Goal: Transaction & Acquisition: Download file/media

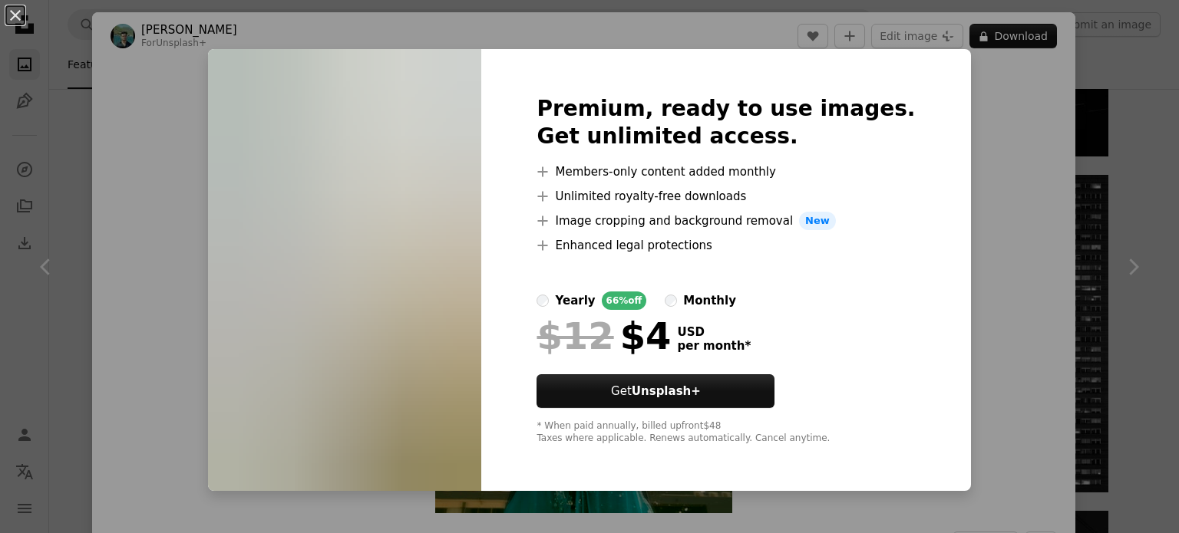
scroll to position [77, 0]
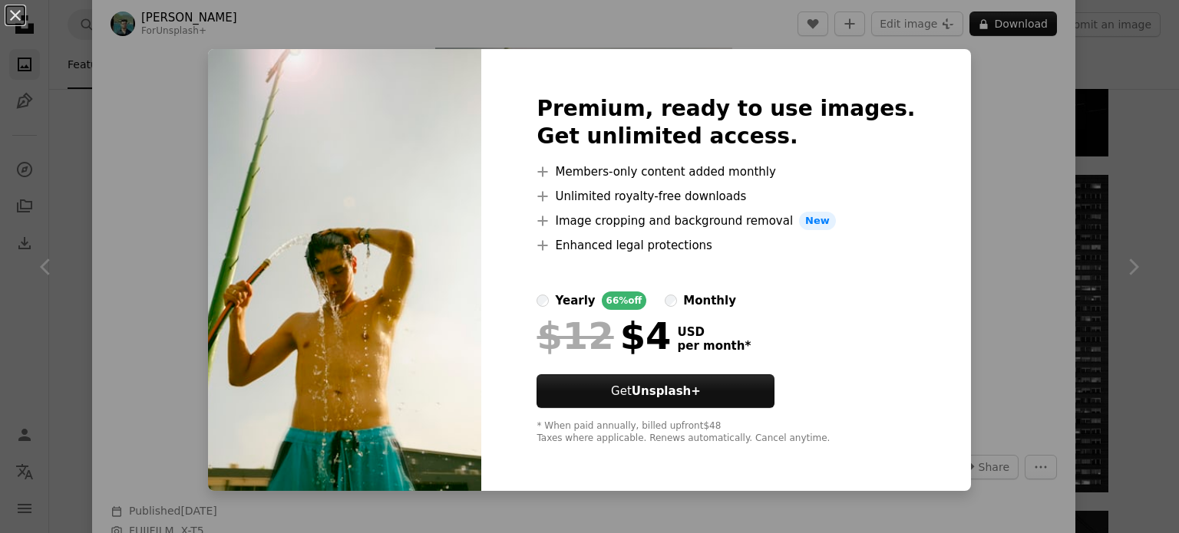
click at [977, 170] on div "An X shape Premium, ready to use images. Get unlimited access. A plus sign Memb…" at bounding box center [589, 266] width 1179 height 533
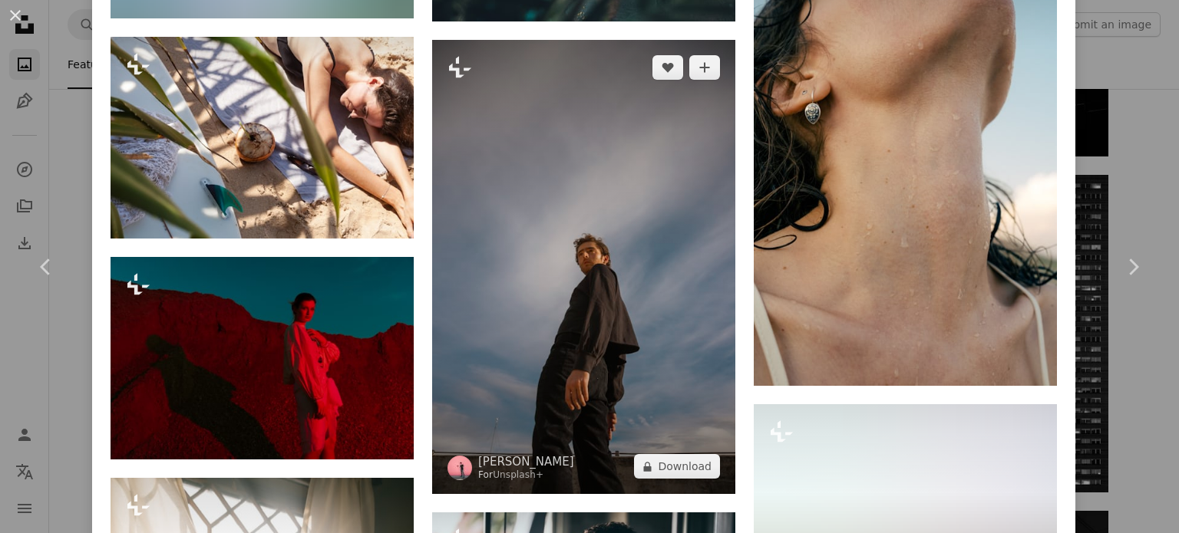
scroll to position [6206, 0]
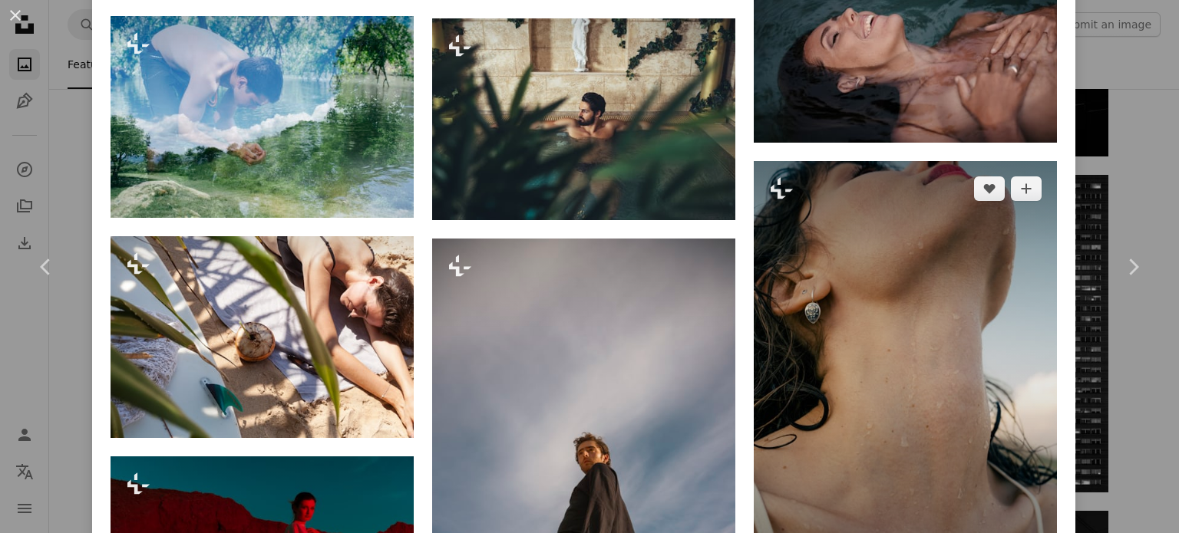
click at [921, 211] on img at bounding box center [904, 373] width 303 height 424
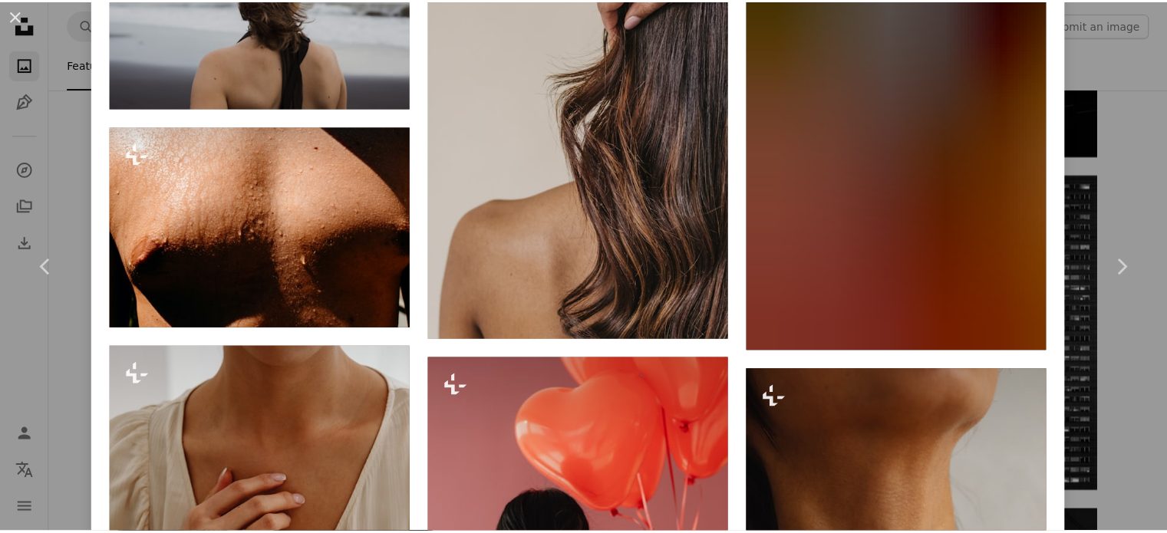
scroll to position [7212, 0]
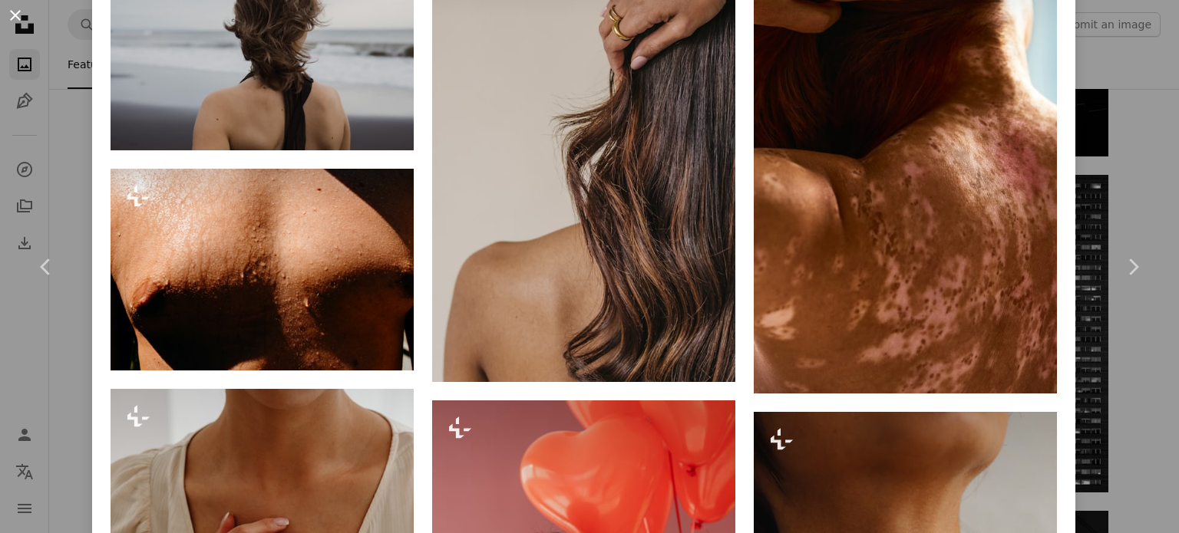
click at [12, 24] on button "An X shape" at bounding box center [15, 15] width 18 height 18
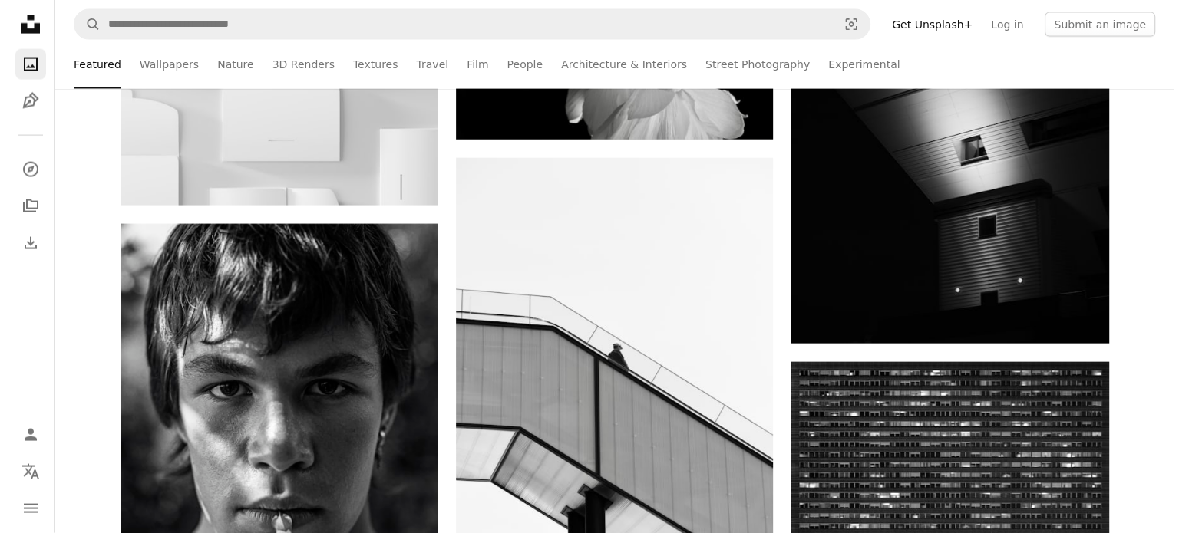
scroll to position [32605, 0]
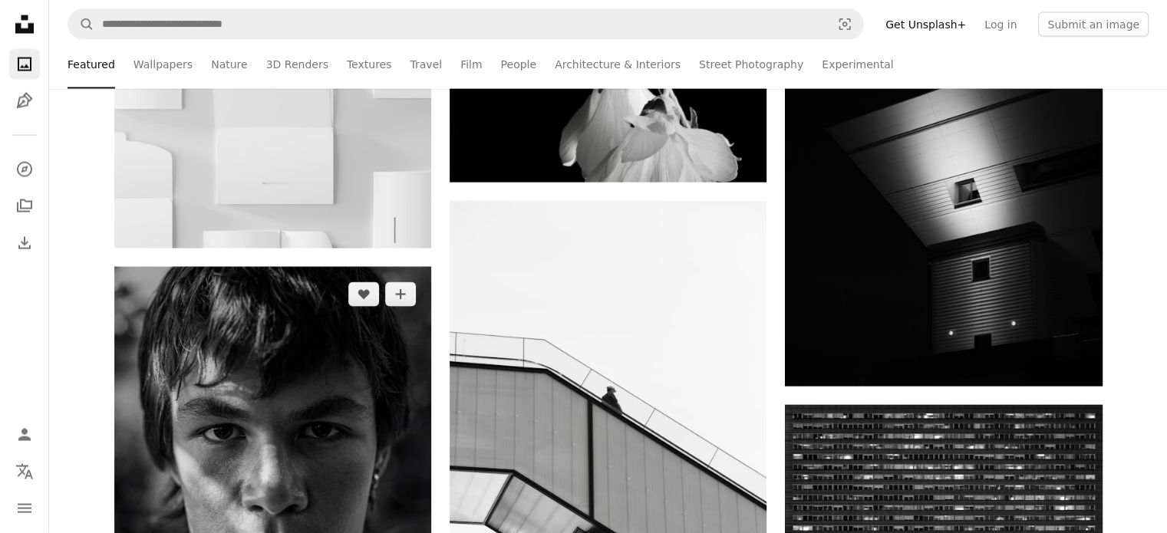
click at [256, 487] on img at bounding box center [272, 505] width 317 height 476
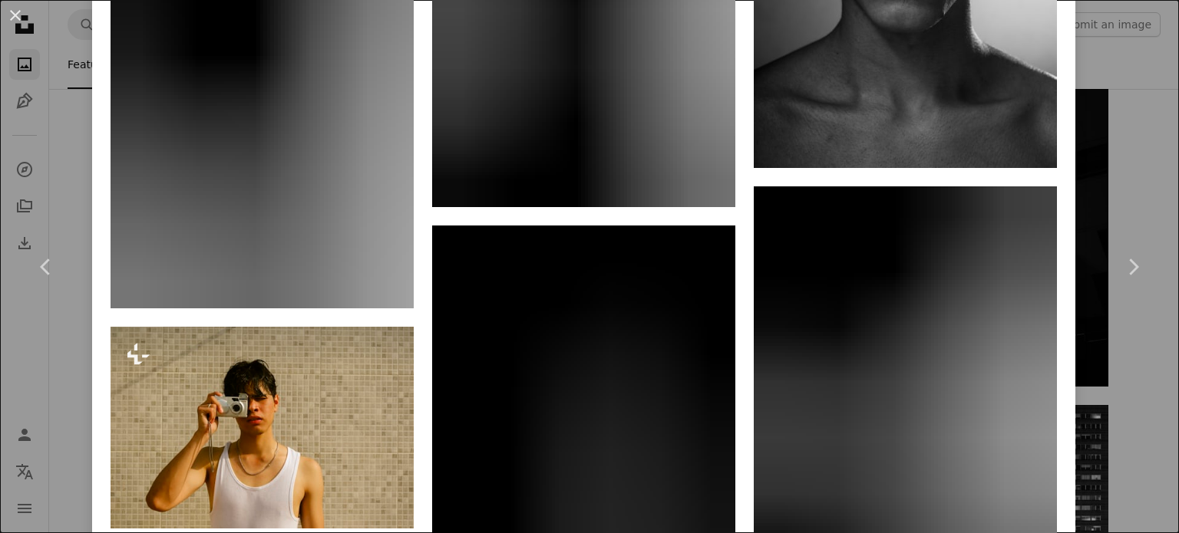
scroll to position [4143, 0]
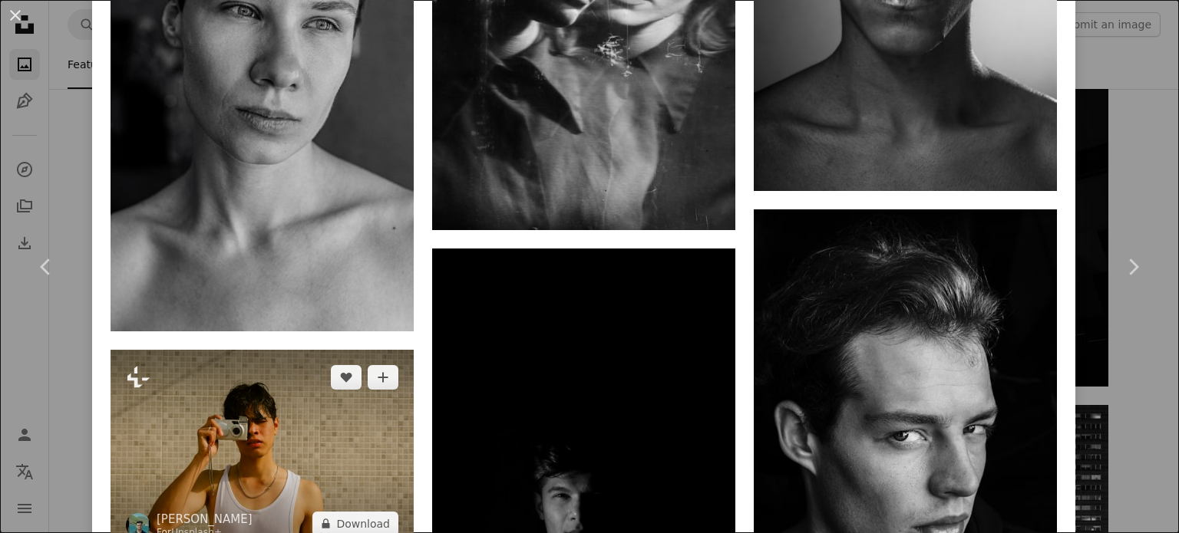
click at [249, 391] on img at bounding box center [261, 451] width 303 height 202
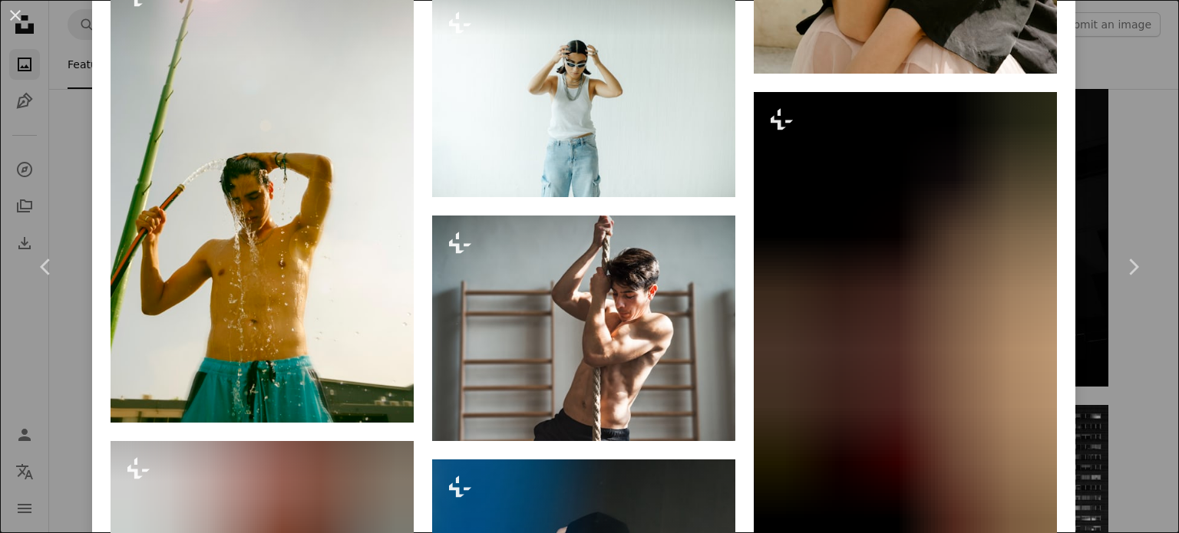
scroll to position [2916, 0]
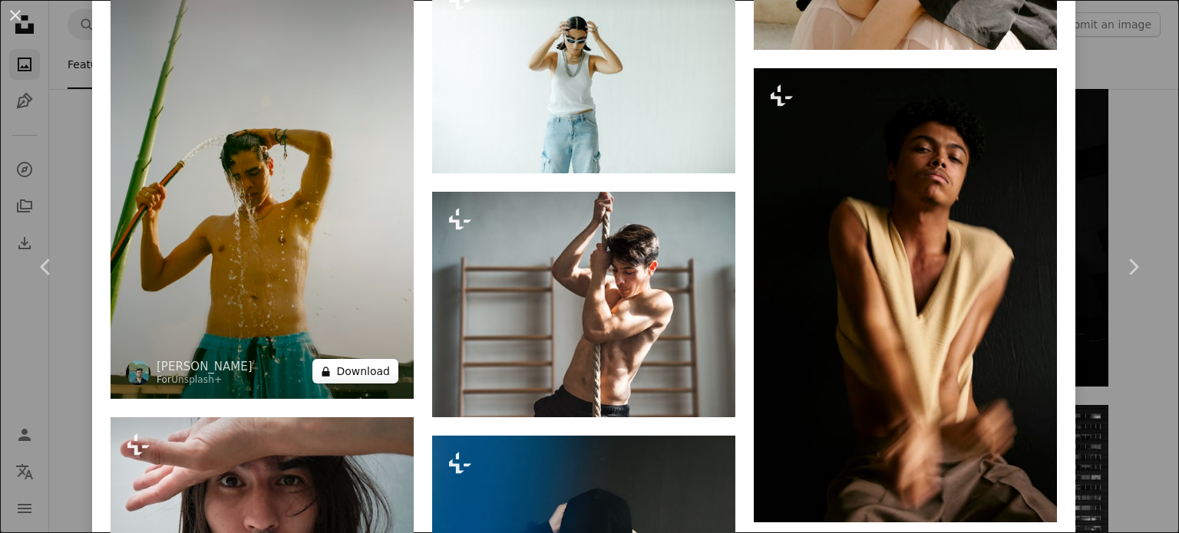
click at [351, 359] on button "A lock Download" at bounding box center [355, 371] width 86 height 25
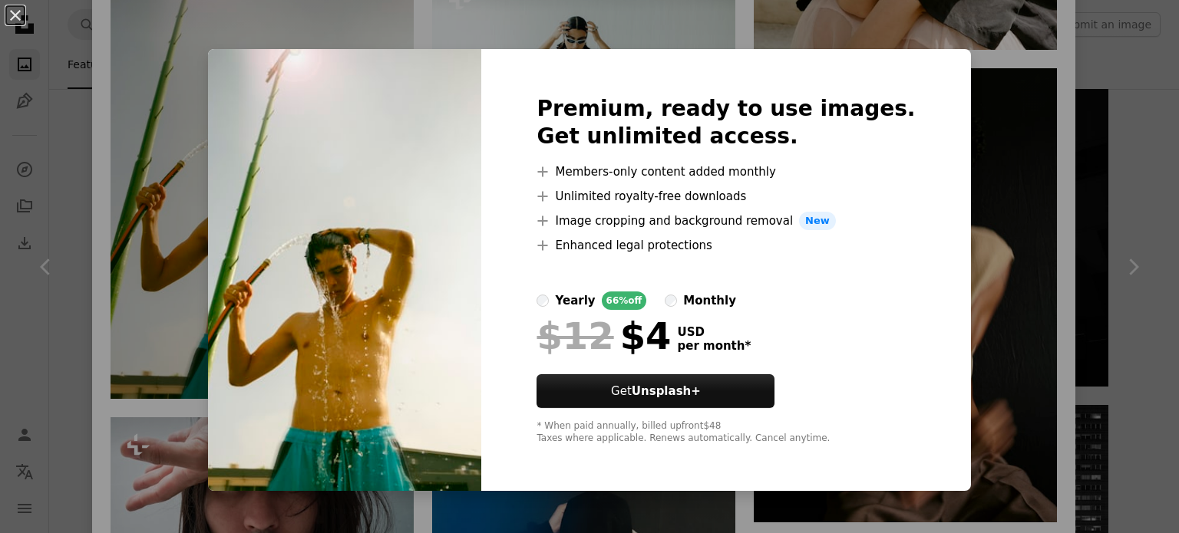
click at [944, 398] on div "An X shape Premium, ready to use images. Get unlimited access. A plus sign Memb…" at bounding box center [589, 266] width 1179 height 533
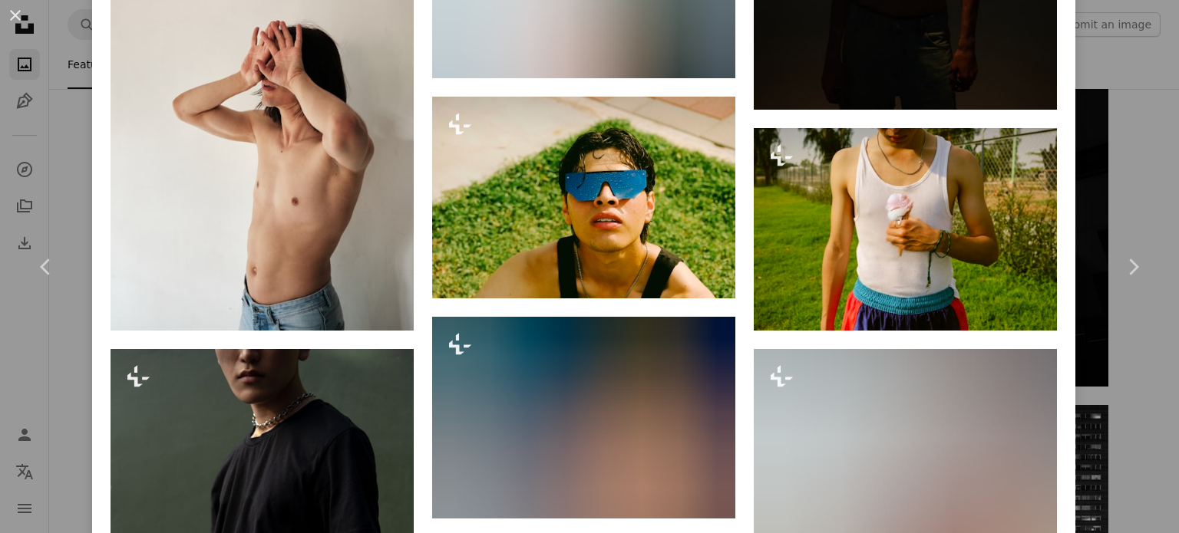
scroll to position [1688, 0]
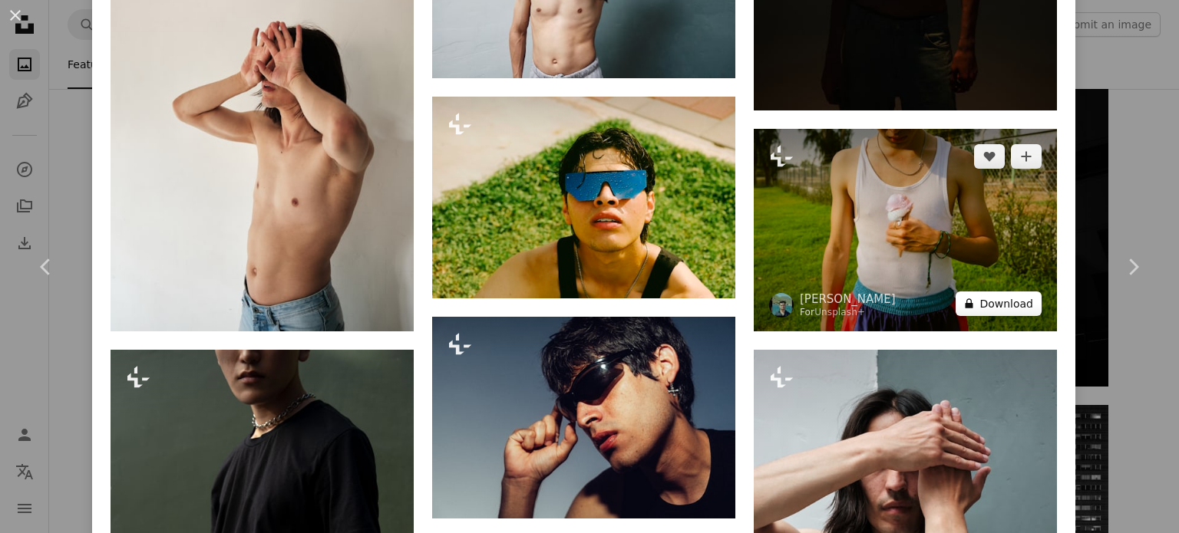
click at [1001, 292] on button "A lock Download" at bounding box center [998, 304] width 86 height 25
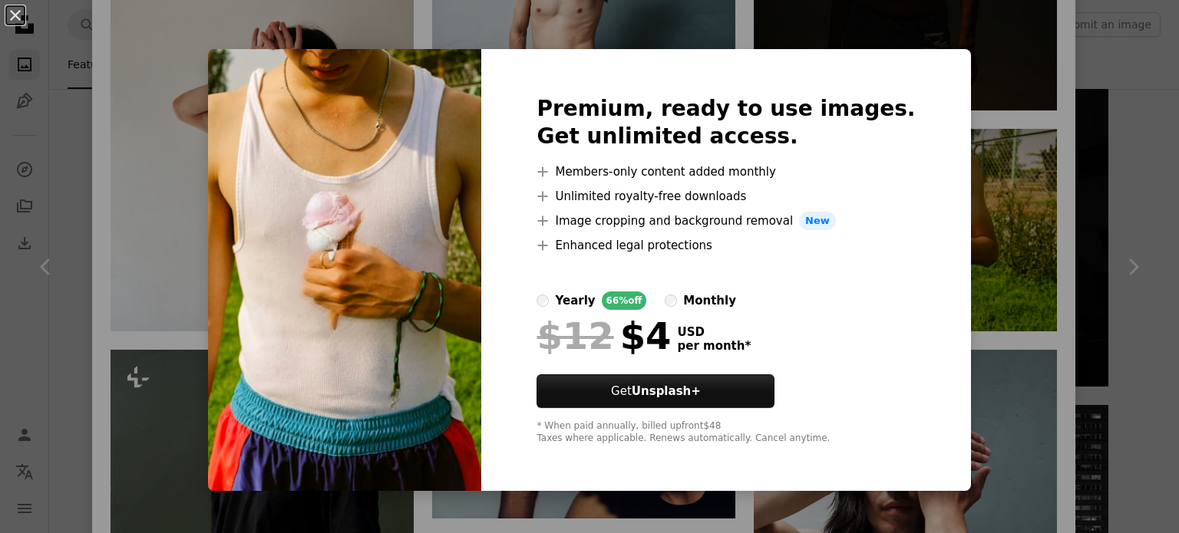
click at [967, 288] on div "An X shape Premium, ready to use images. Get unlimited access. A plus sign Memb…" at bounding box center [589, 266] width 1179 height 533
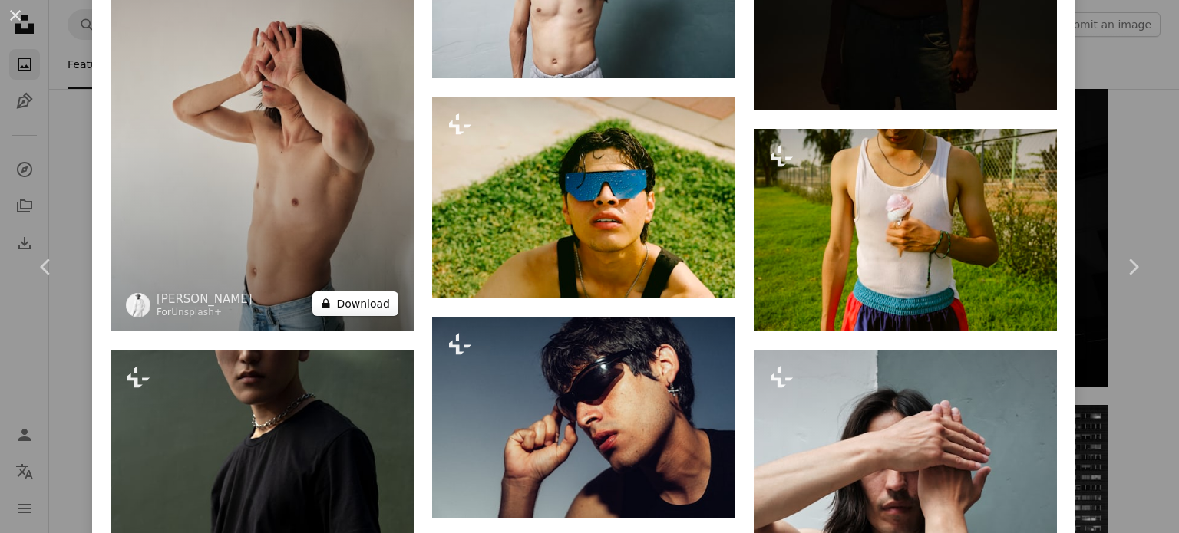
click at [365, 297] on button "A lock Download" at bounding box center [355, 304] width 86 height 25
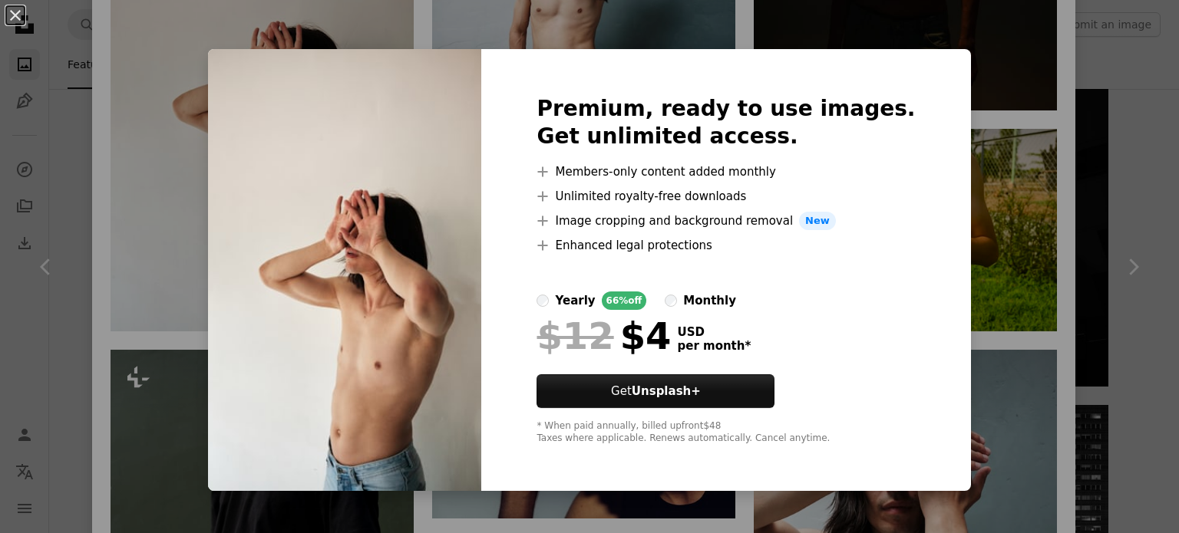
click at [985, 371] on div "An X shape Premium, ready to use images. Get unlimited access. A plus sign Memb…" at bounding box center [589, 266] width 1179 height 533
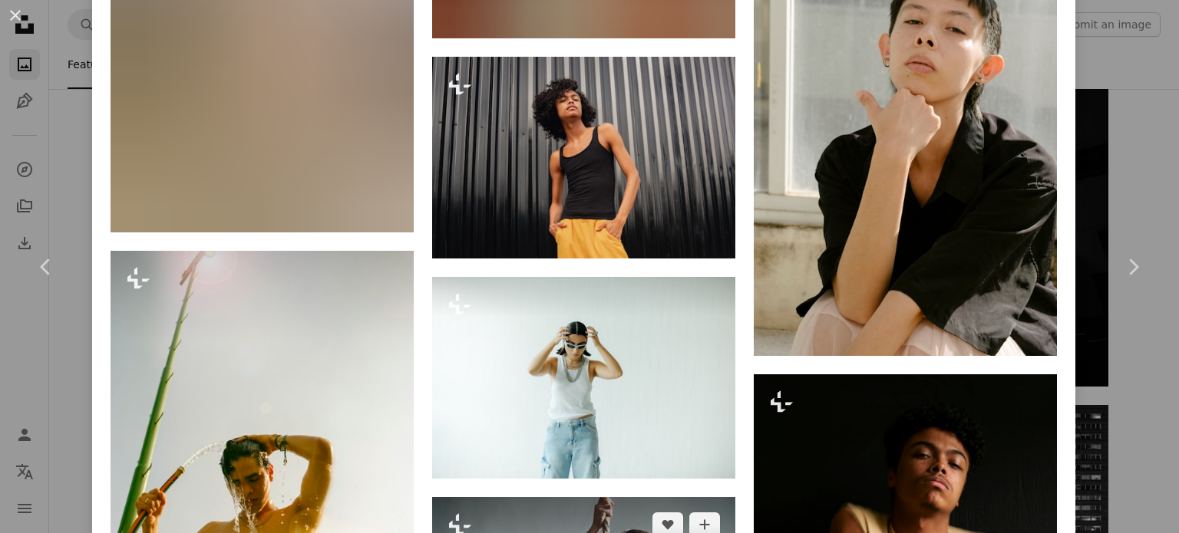
scroll to position [2532, 0]
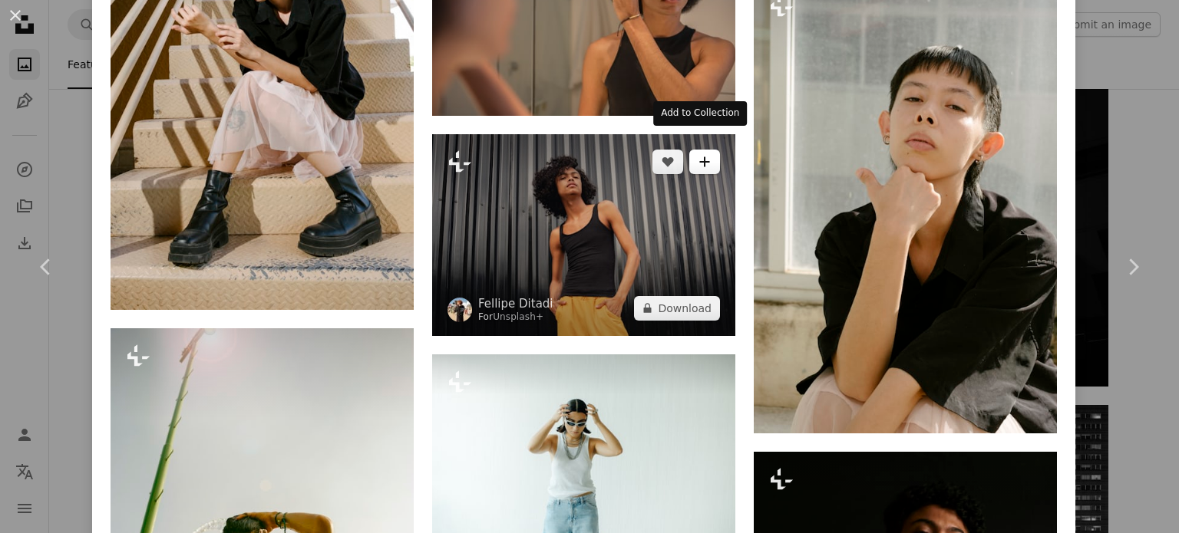
click at [704, 150] on button "A plus sign" at bounding box center [704, 162] width 31 height 25
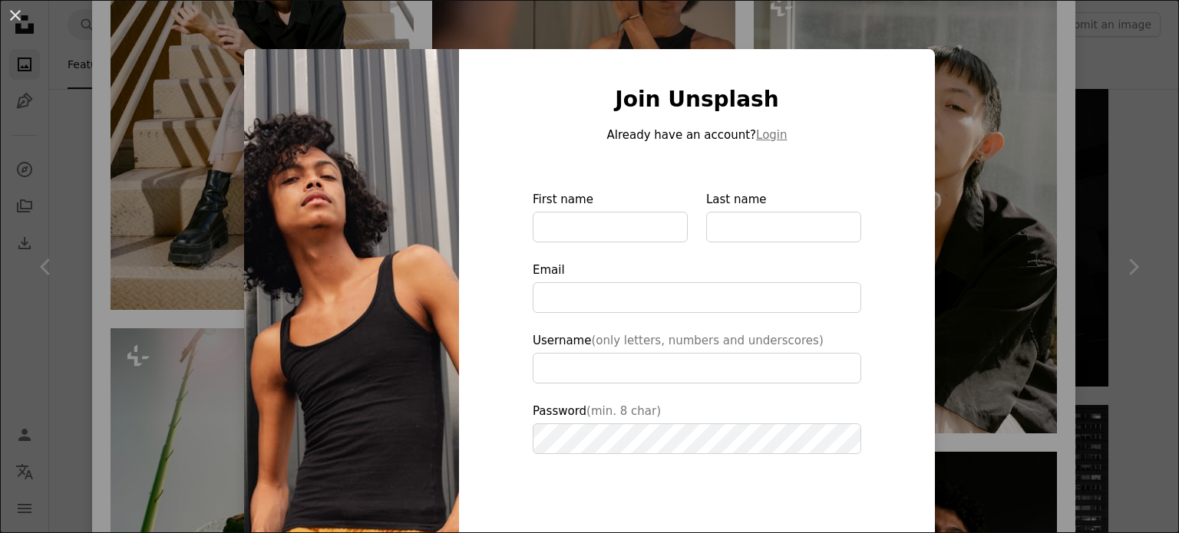
click at [1050, 263] on div "An X shape Join Unsplash Already have an account? Login First name Last name Em…" at bounding box center [589, 266] width 1179 height 533
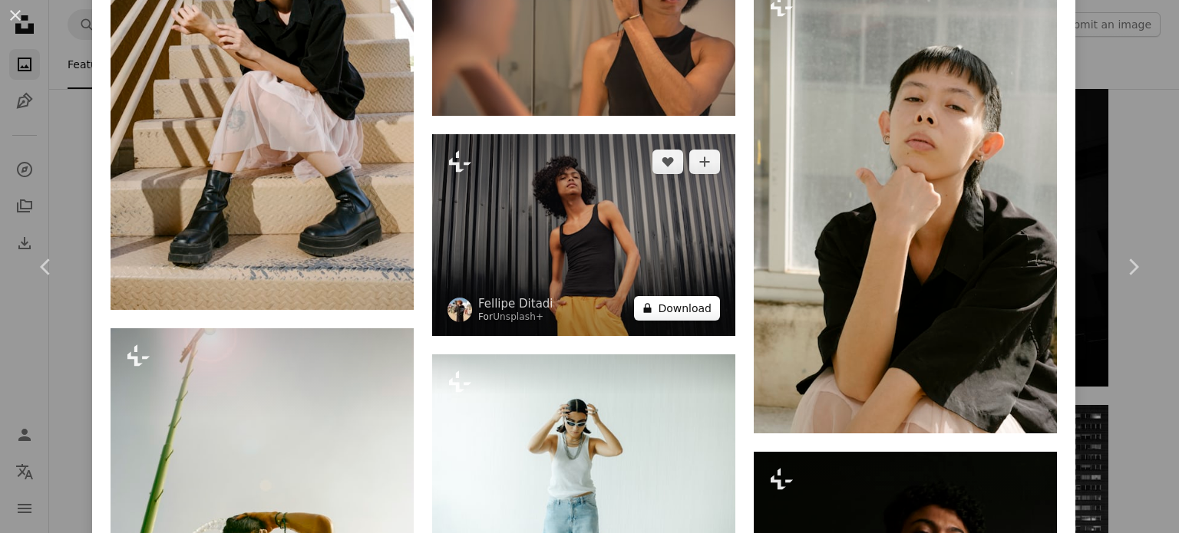
click at [667, 296] on button "A lock Download" at bounding box center [677, 308] width 86 height 25
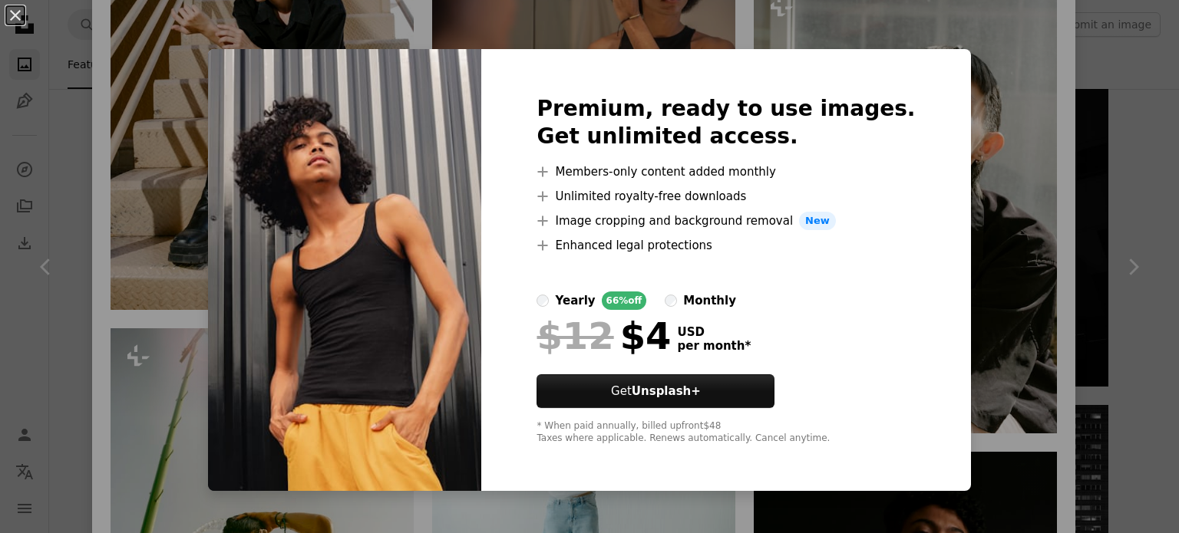
click at [972, 286] on div "An X shape Premium, ready to use images. Get unlimited access. A plus sign Memb…" at bounding box center [589, 266] width 1179 height 533
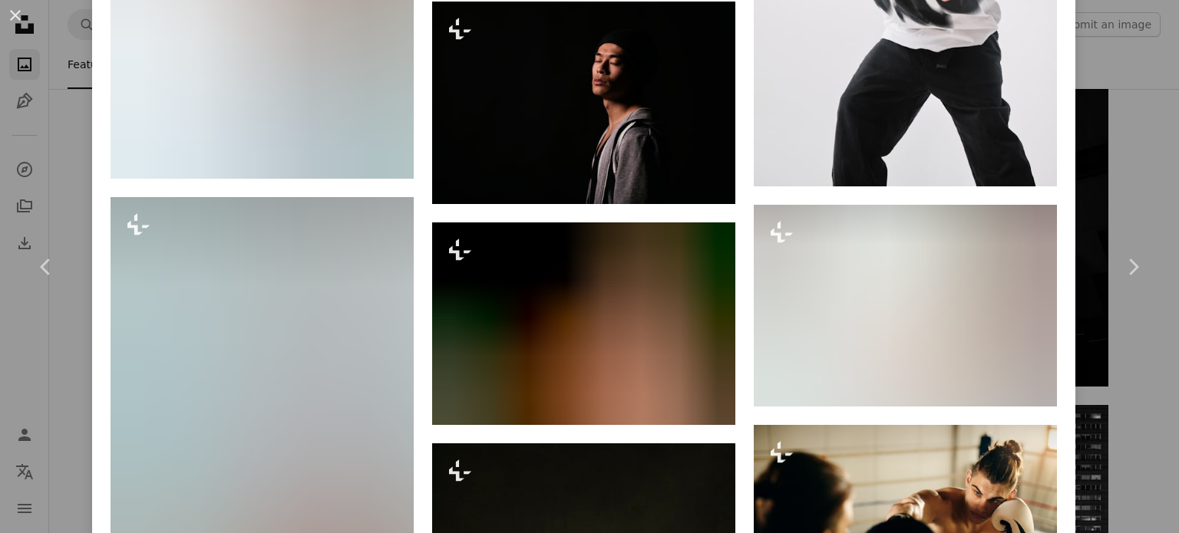
scroll to position [11578, 0]
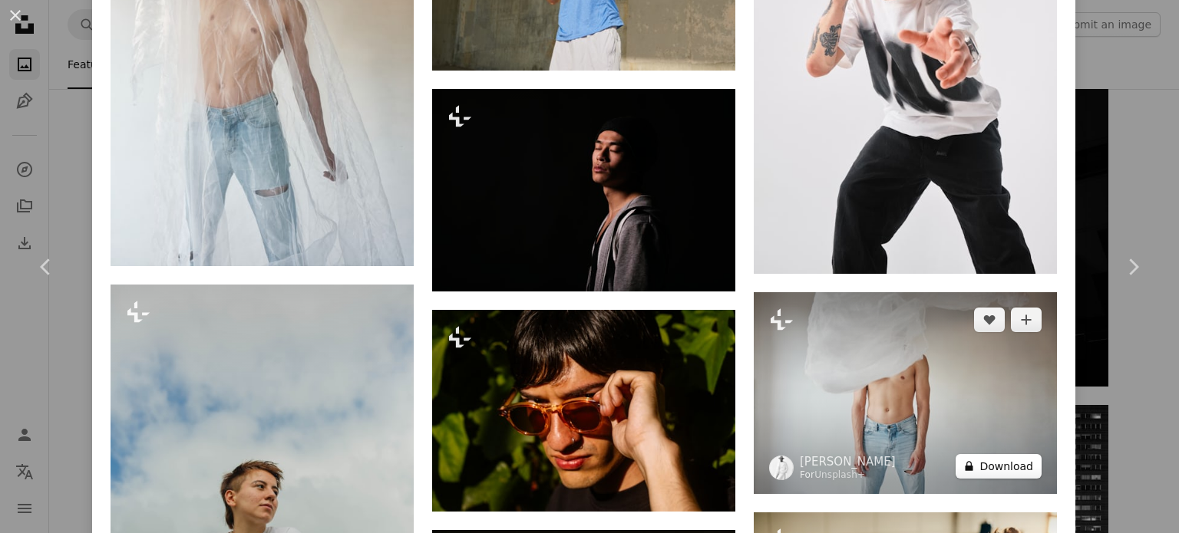
click at [1001, 454] on button "A lock Download" at bounding box center [998, 466] width 86 height 25
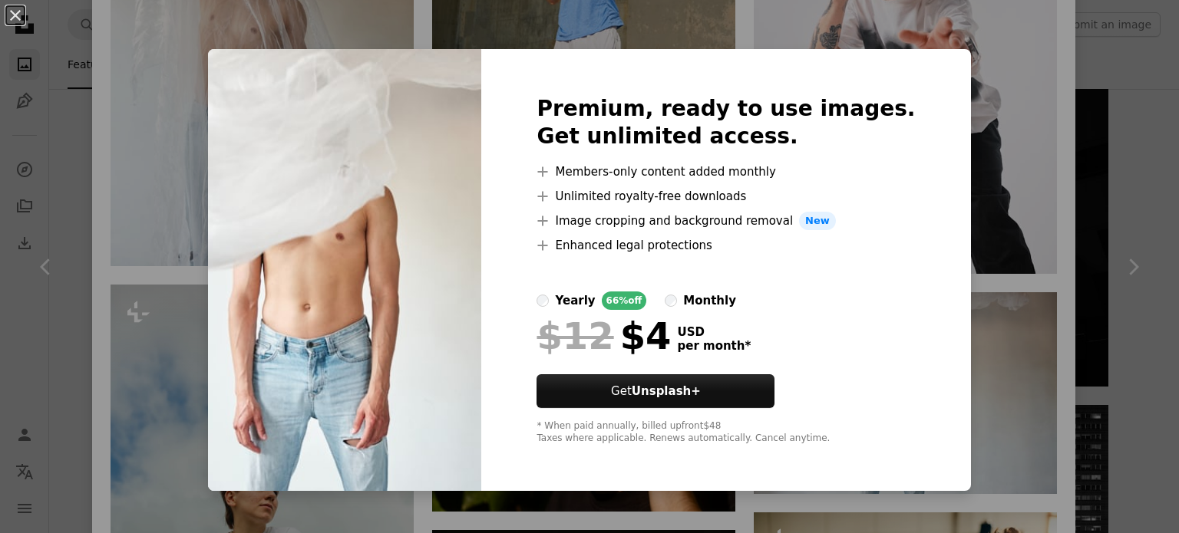
click at [998, 339] on div "An X shape Premium, ready to use images. Get unlimited access. A plus sign Memb…" at bounding box center [589, 266] width 1179 height 533
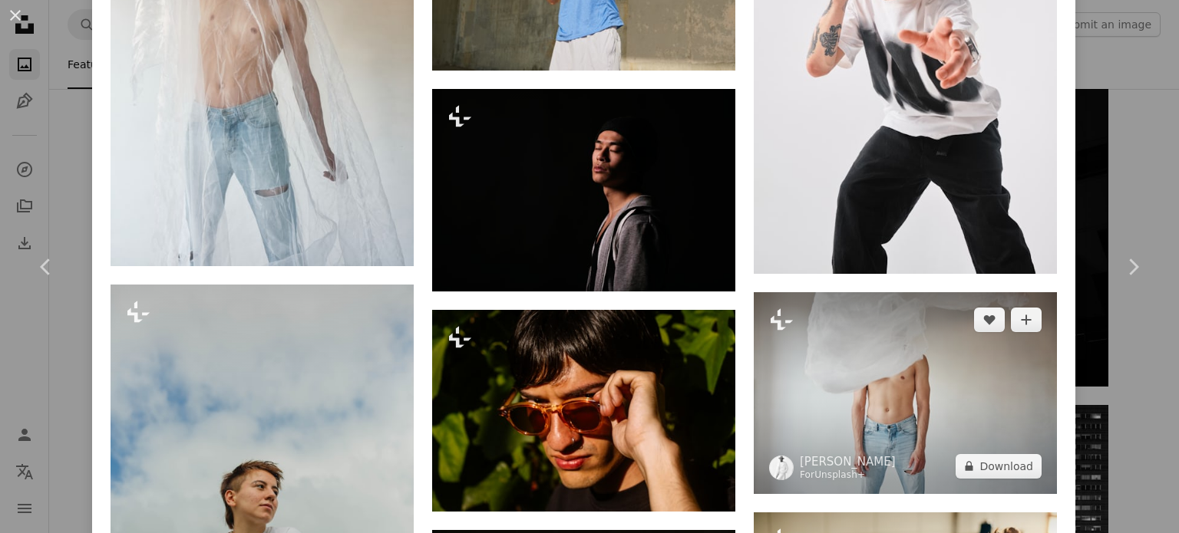
click at [837, 470] on link "Unsplash+" at bounding box center [839, 475] width 51 height 11
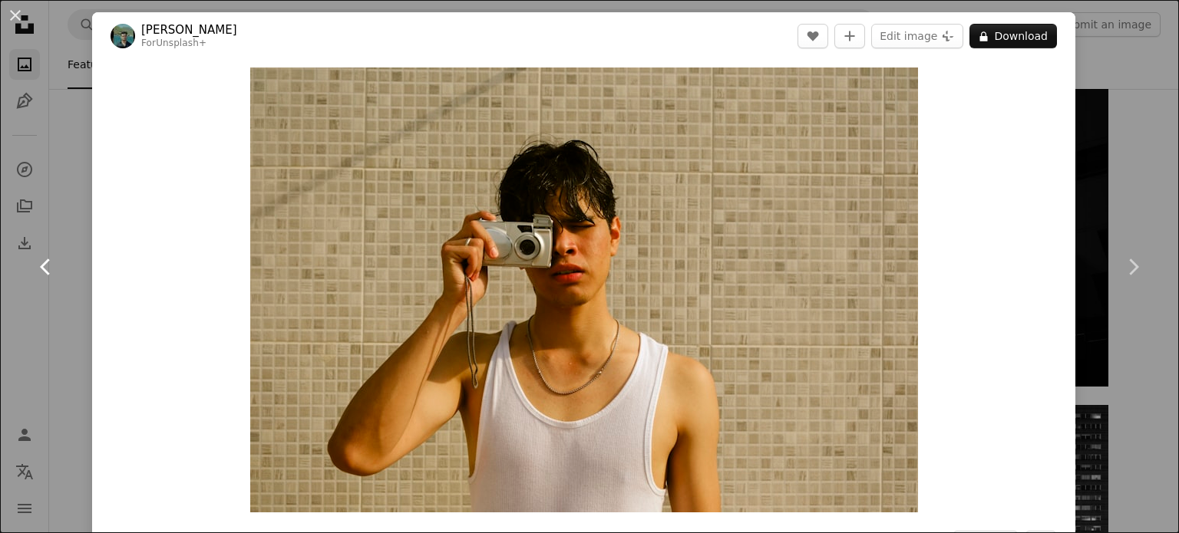
click at [41, 275] on icon "Chevron left" at bounding box center [46, 267] width 25 height 25
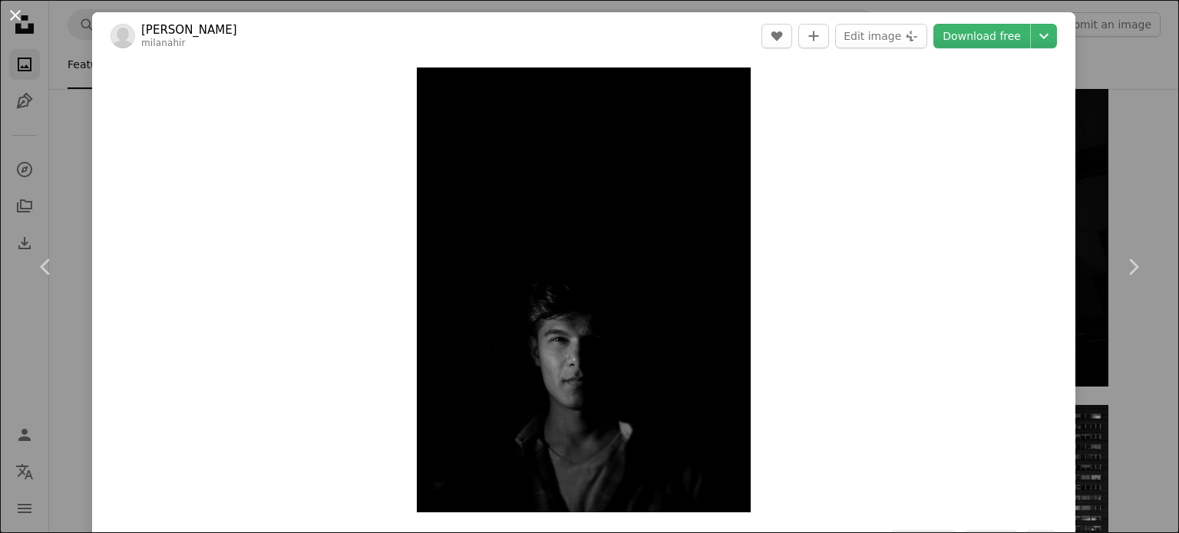
click at [18, 21] on button "An X shape" at bounding box center [15, 15] width 18 height 18
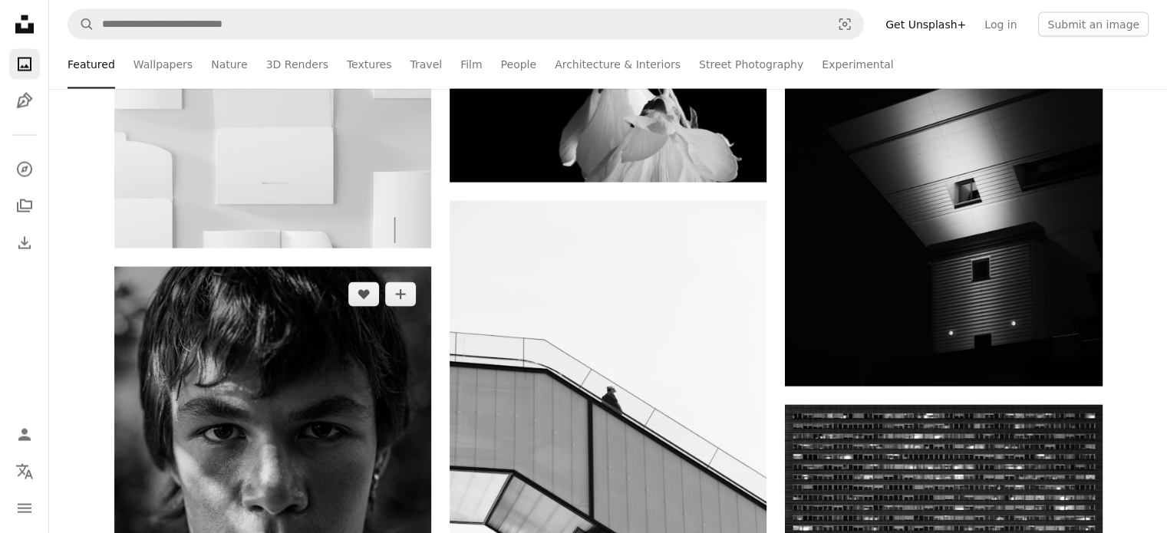
click at [337, 474] on img at bounding box center [272, 505] width 317 height 476
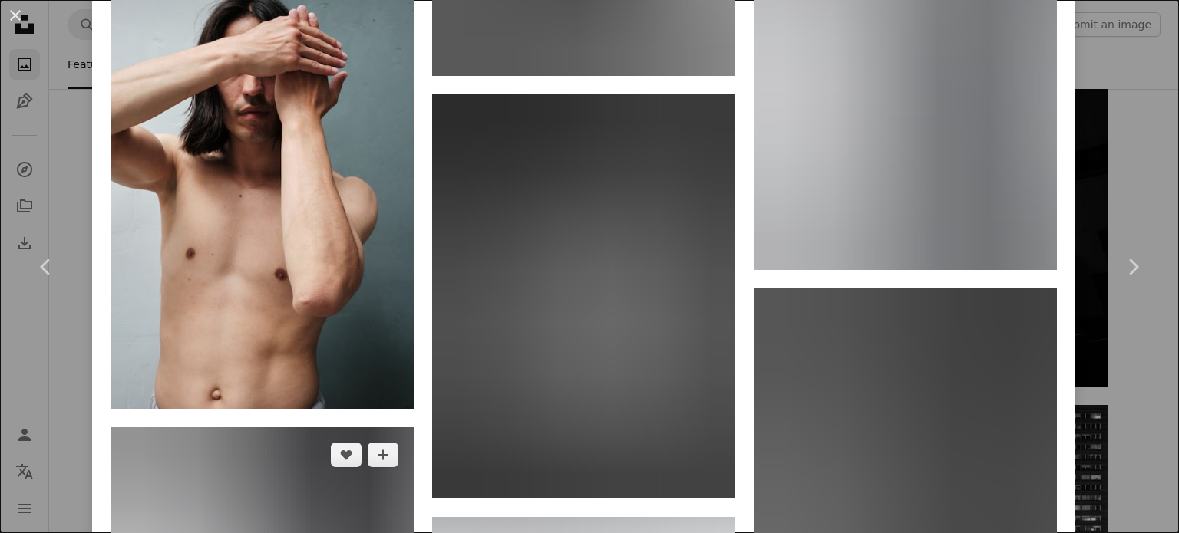
scroll to position [2455, 0]
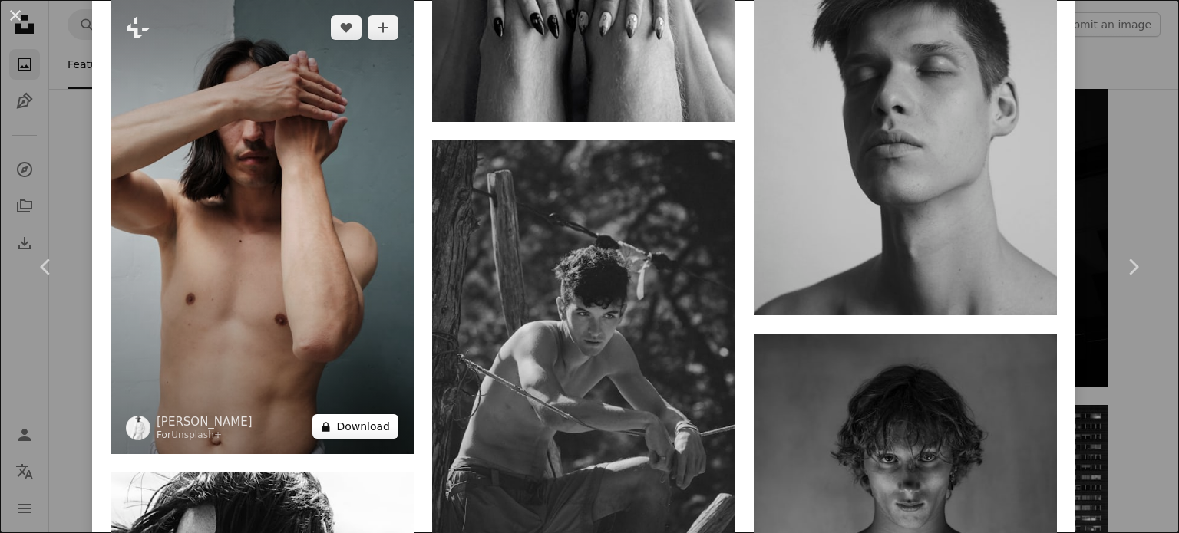
click at [358, 414] on button "A lock Download" at bounding box center [355, 426] width 86 height 25
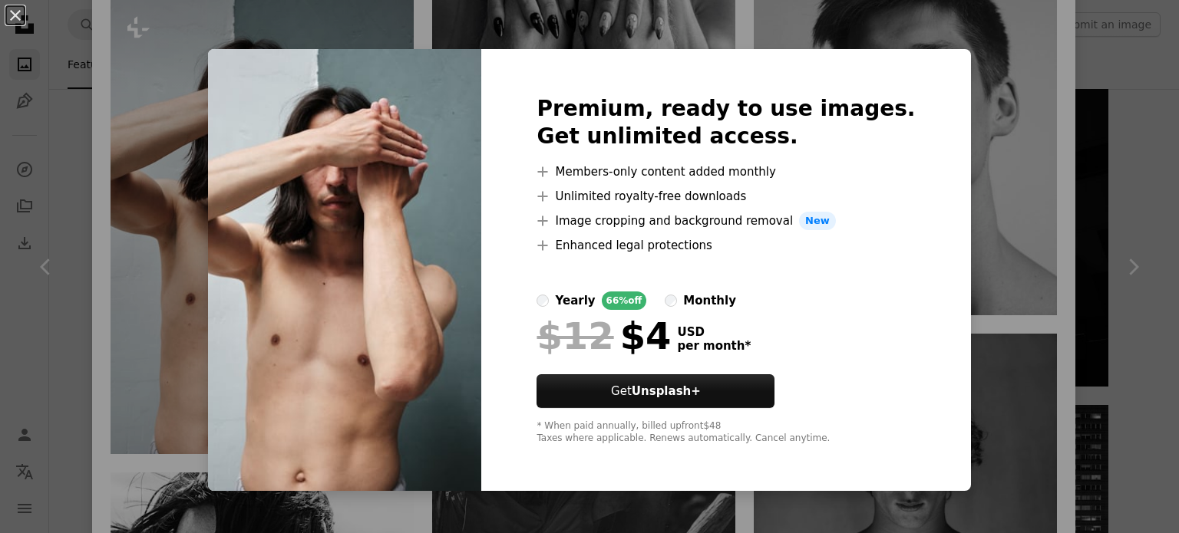
click at [1096, 408] on div "An X shape Premium, ready to use images. Get unlimited access. A plus sign Memb…" at bounding box center [589, 266] width 1179 height 533
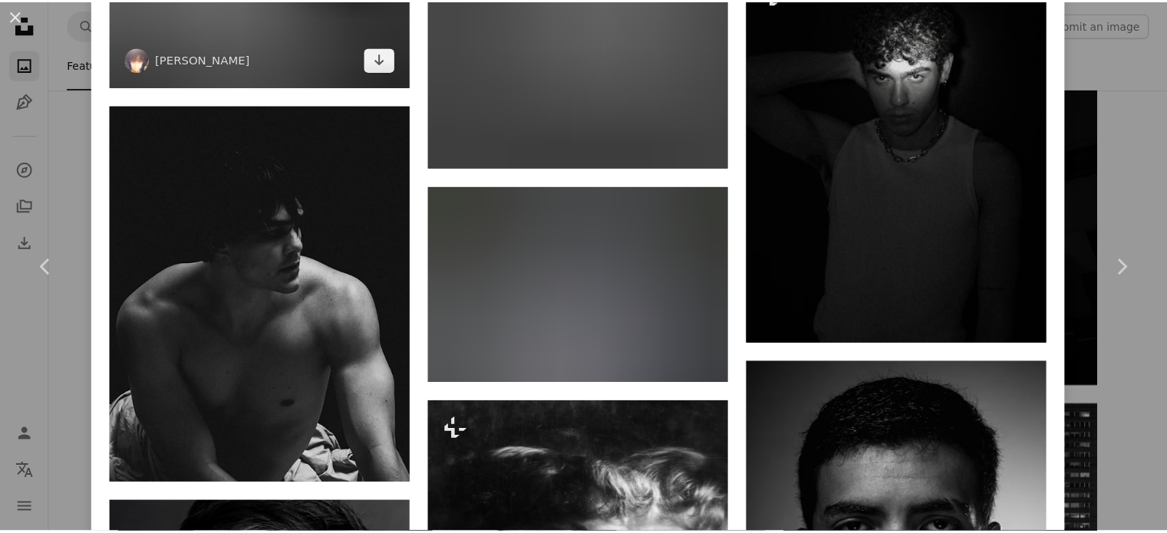
scroll to position [3489, 0]
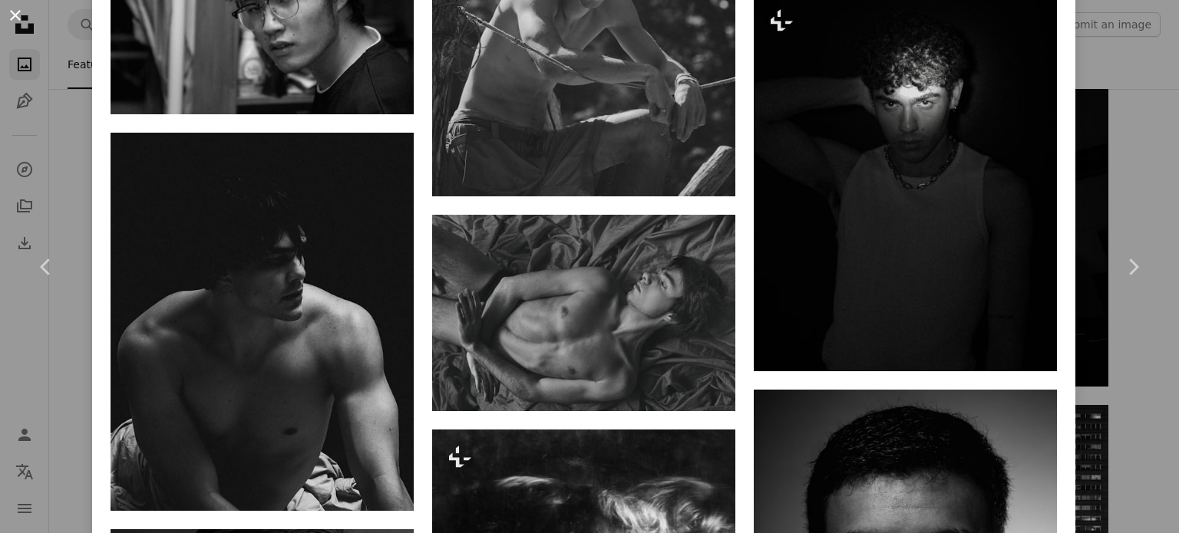
click at [9, 18] on button "An X shape" at bounding box center [15, 15] width 18 height 18
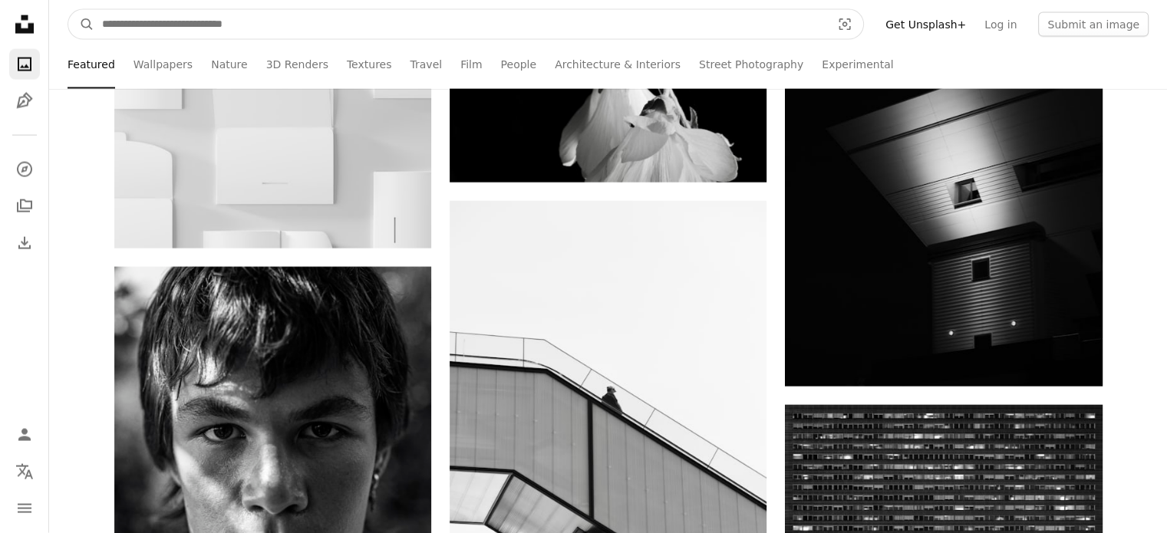
click at [270, 35] on input "Find visuals sitewide" at bounding box center [460, 24] width 732 height 29
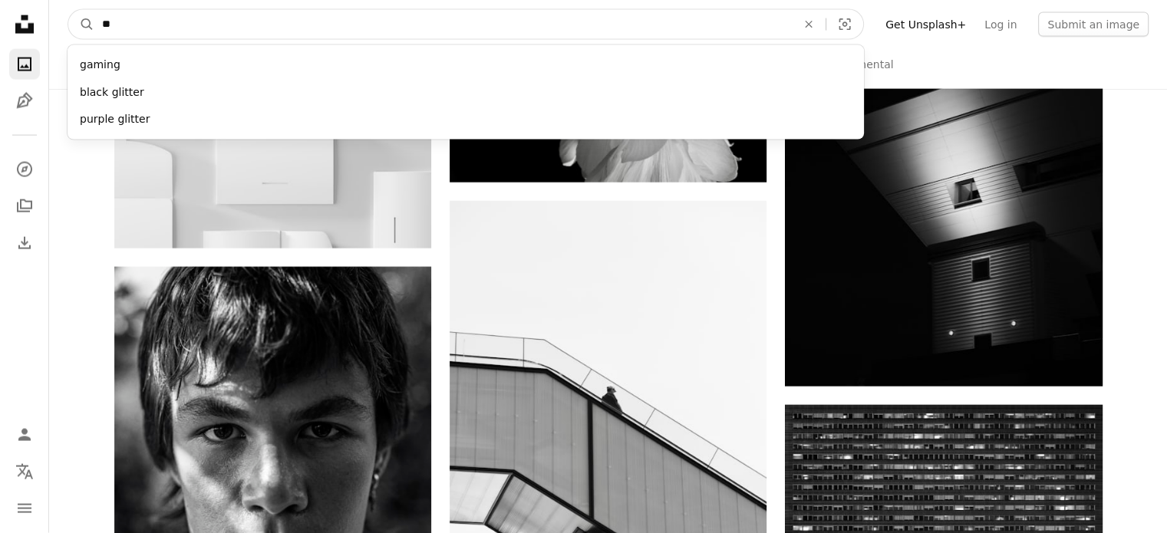
type input "*"
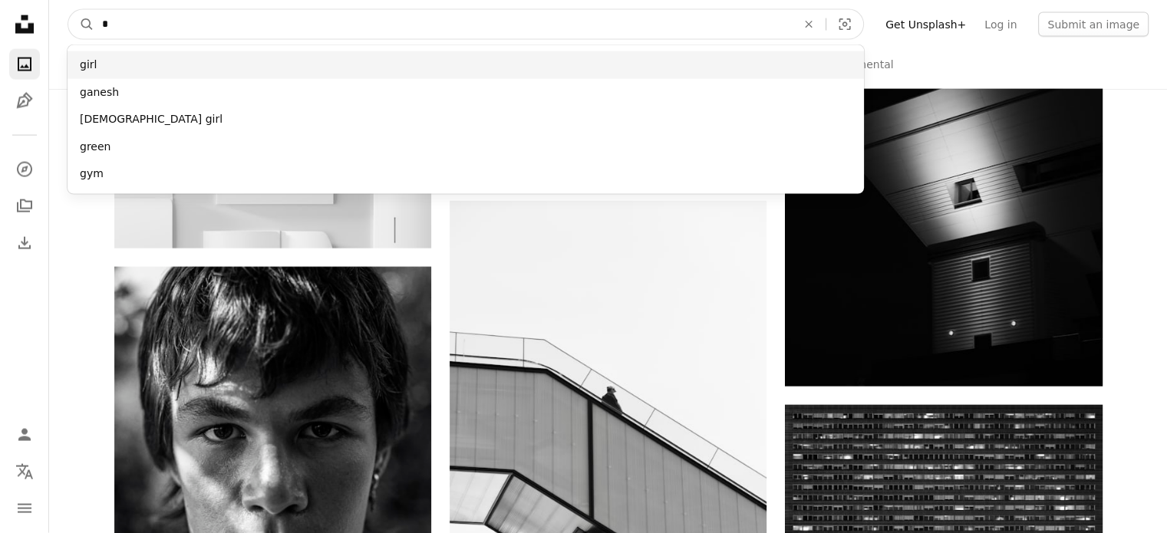
type input "*"
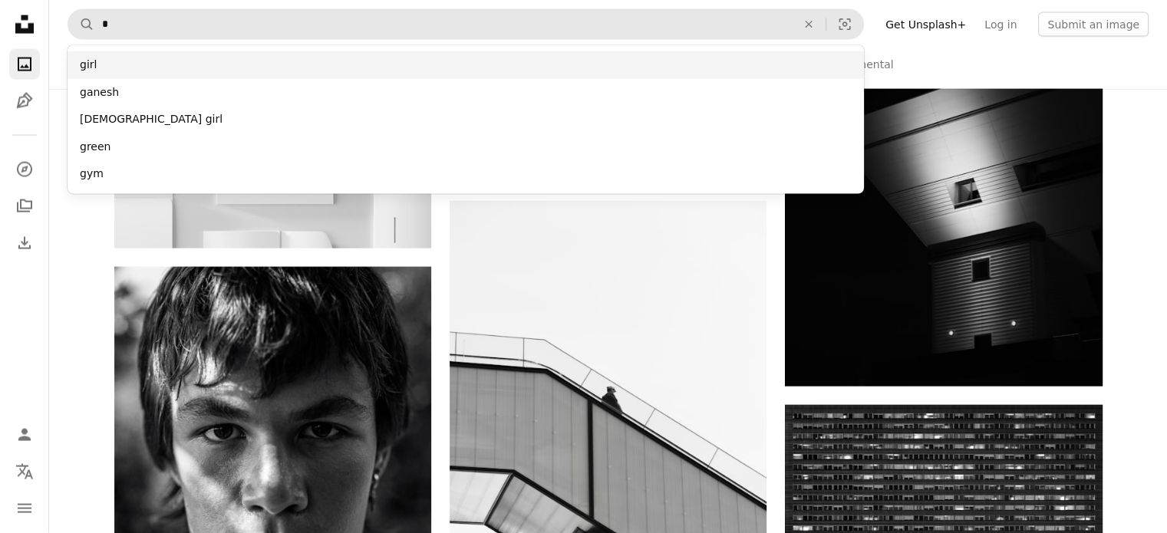
click at [104, 61] on div "girl" at bounding box center [466, 65] width 796 height 28
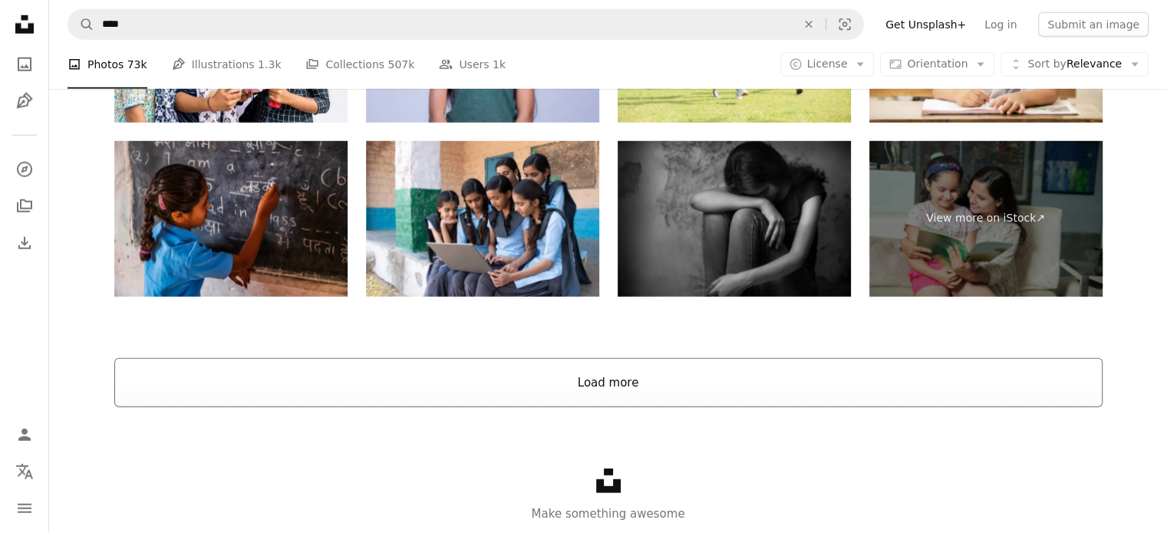
scroll to position [4073, 0]
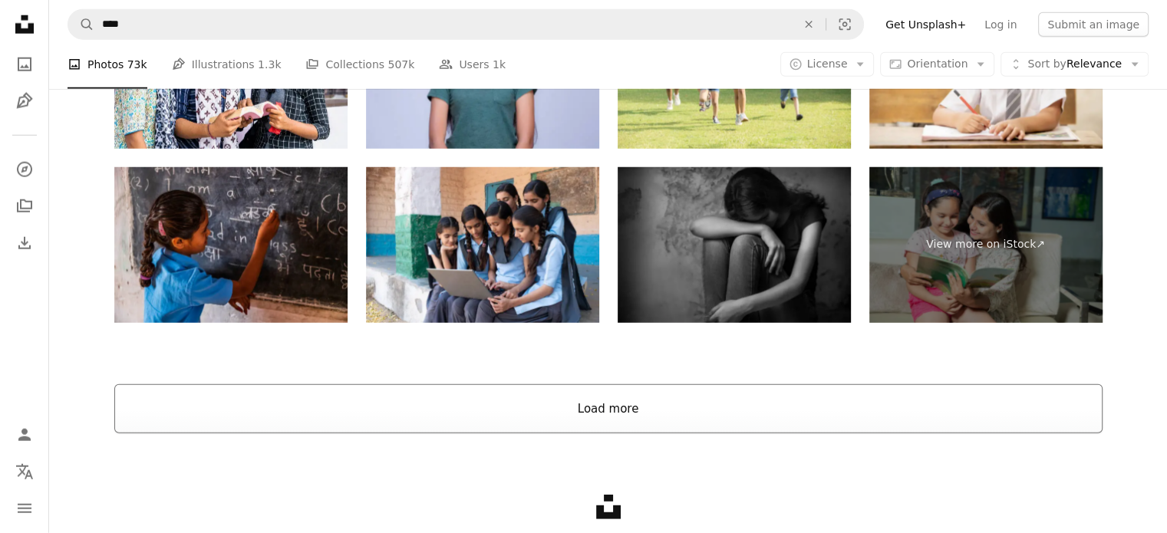
click at [585, 421] on button "Load more" at bounding box center [608, 408] width 988 height 49
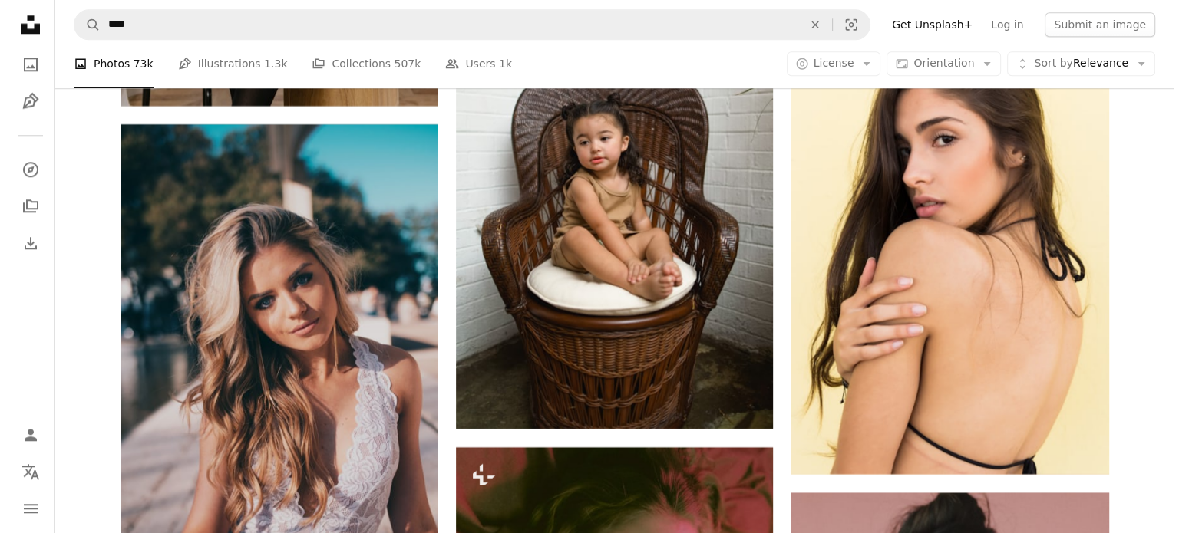
scroll to position [13280, 0]
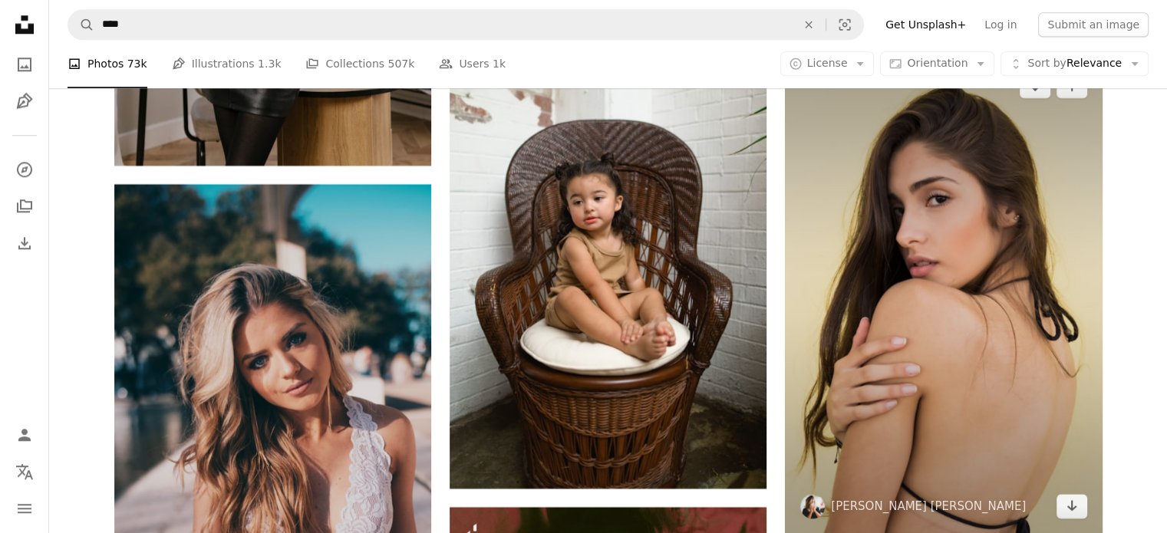
click at [912, 246] on img at bounding box center [943, 296] width 317 height 476
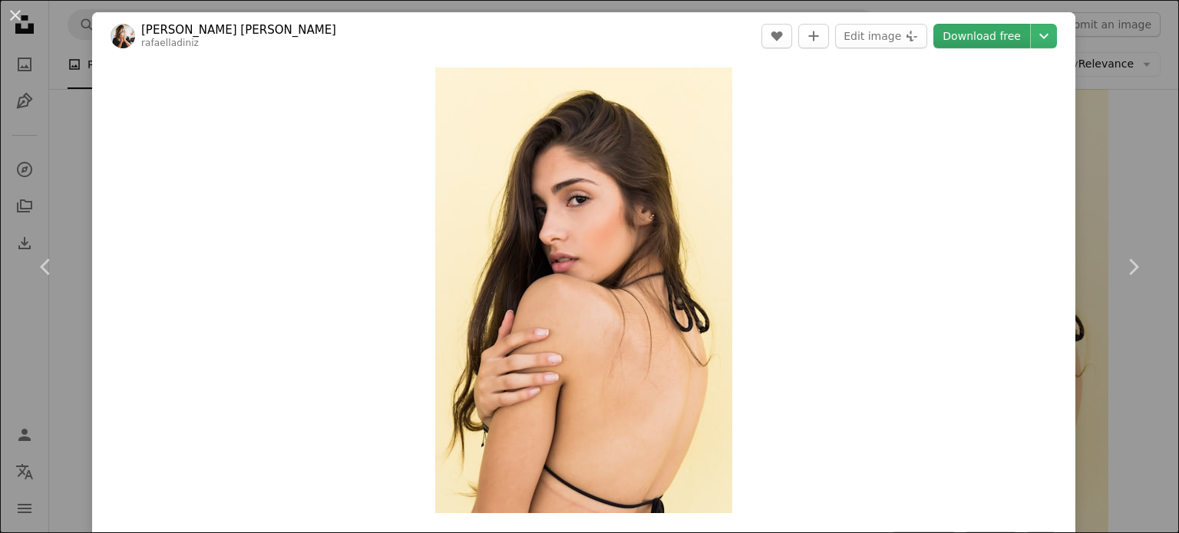
click at [951, 29] on link "Download free" at bounding box center [981, 36] width 97 height 25
